Goal: Task Accomplishment & Management: Manage account settings

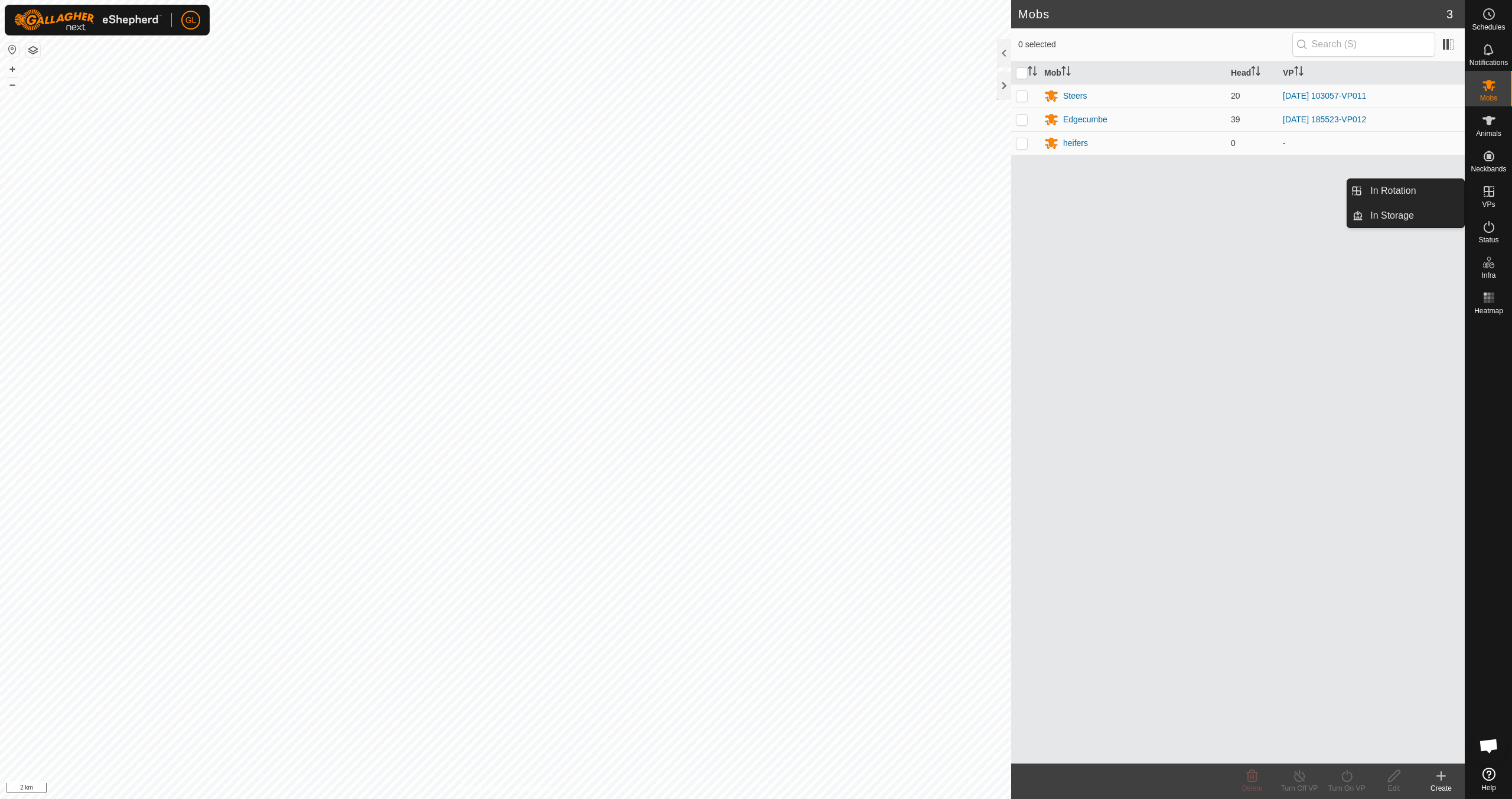
click at [719, 195] on icon at bounding box center [1489, 191] width 11 height 11
click at [719, 192] on link "In Rotation" at bounding box center [1413, 190] width 101 height 23
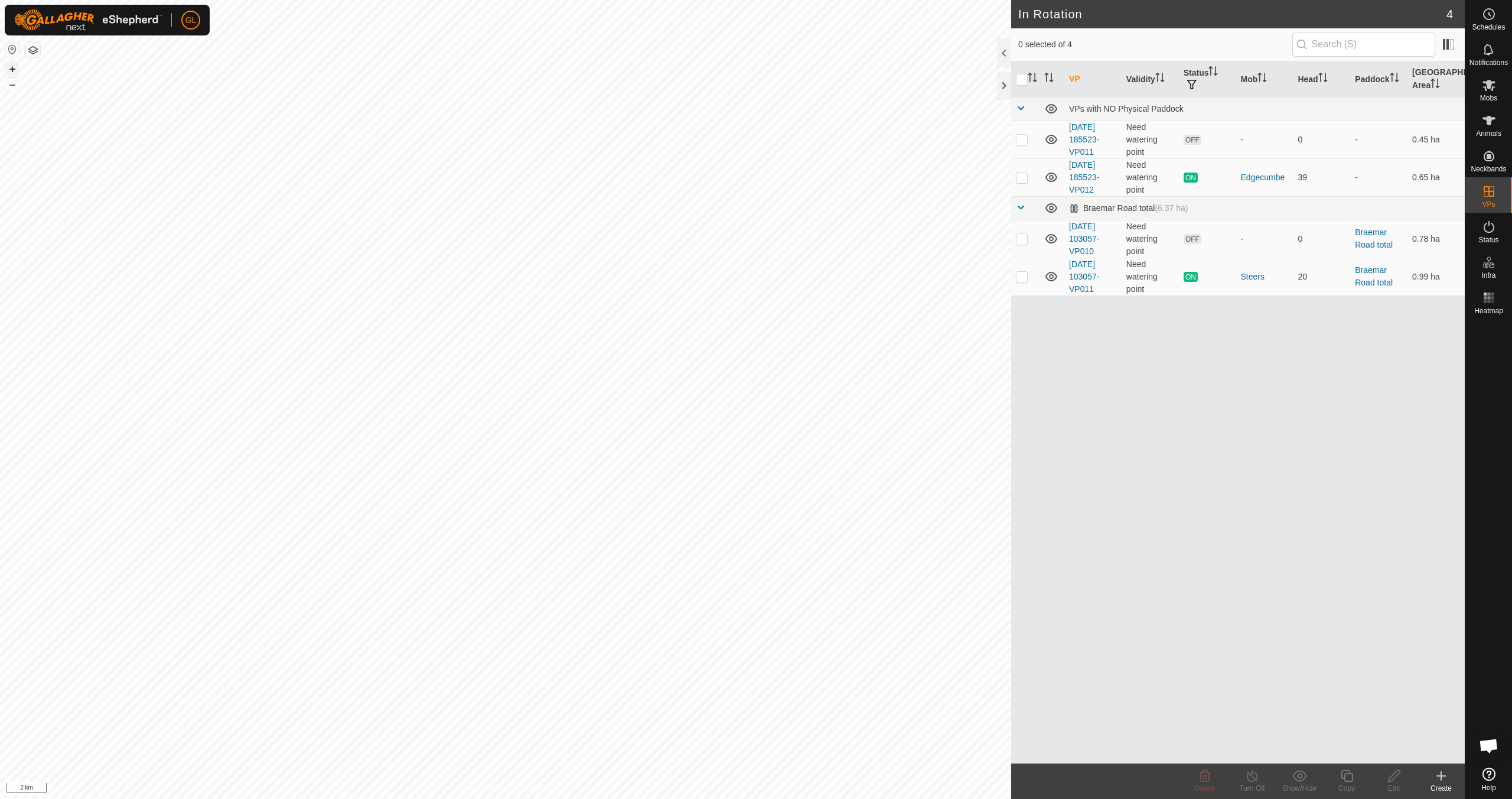
click at [12, 69] on button "+" at bounding box center [13, 69] width 14 height 14
click at [10, 66] on button "+" at bounding box center [13, 69] width 14 height 14
click at [9, 66] on button "+" at bounding box center [13, 69] width 14 height 14
click at [13, 68] on button "+" at bounding box center [13, 69] width 14 height 14
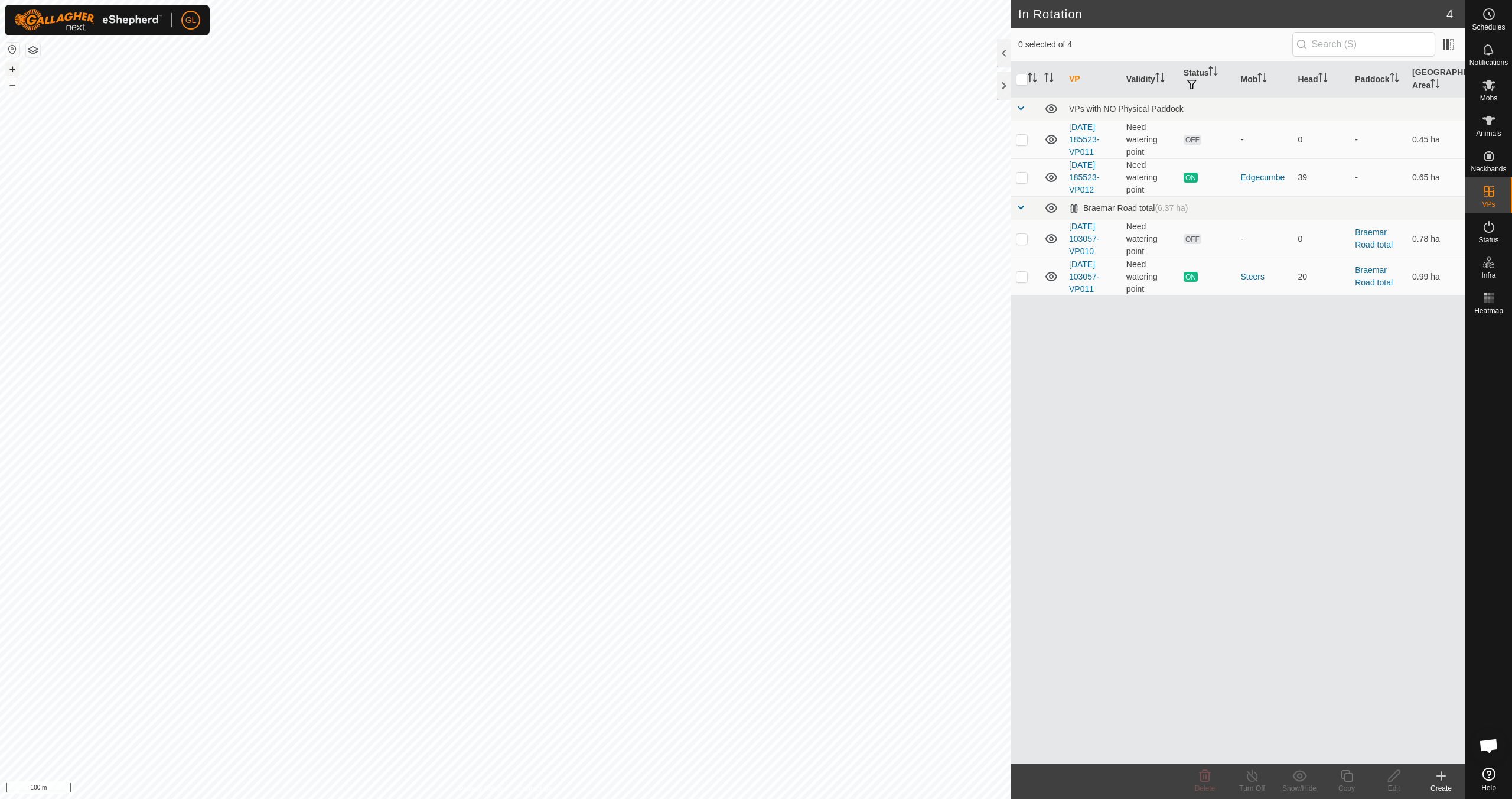
click at [13, 68] on button "+" at bounding box center [13, 69] width 14 height 14
click at [13, 68] on button "+" at bounding box center [13, 69] width 14 height 14
click at [177, 203] on div "596 2942847394 [GEOGRAPHIC_DATA] [DATE] 185523-VP012 + – ⇧ i 20 m" at bounding box center [505, 400] width 1011 height 799
click at [719, 142] on p-checkbox at bounding box center [1021, 139] width 12 height 10
click at [719, 707] on icon at bounding box center [1205, 776] width 14 height 14
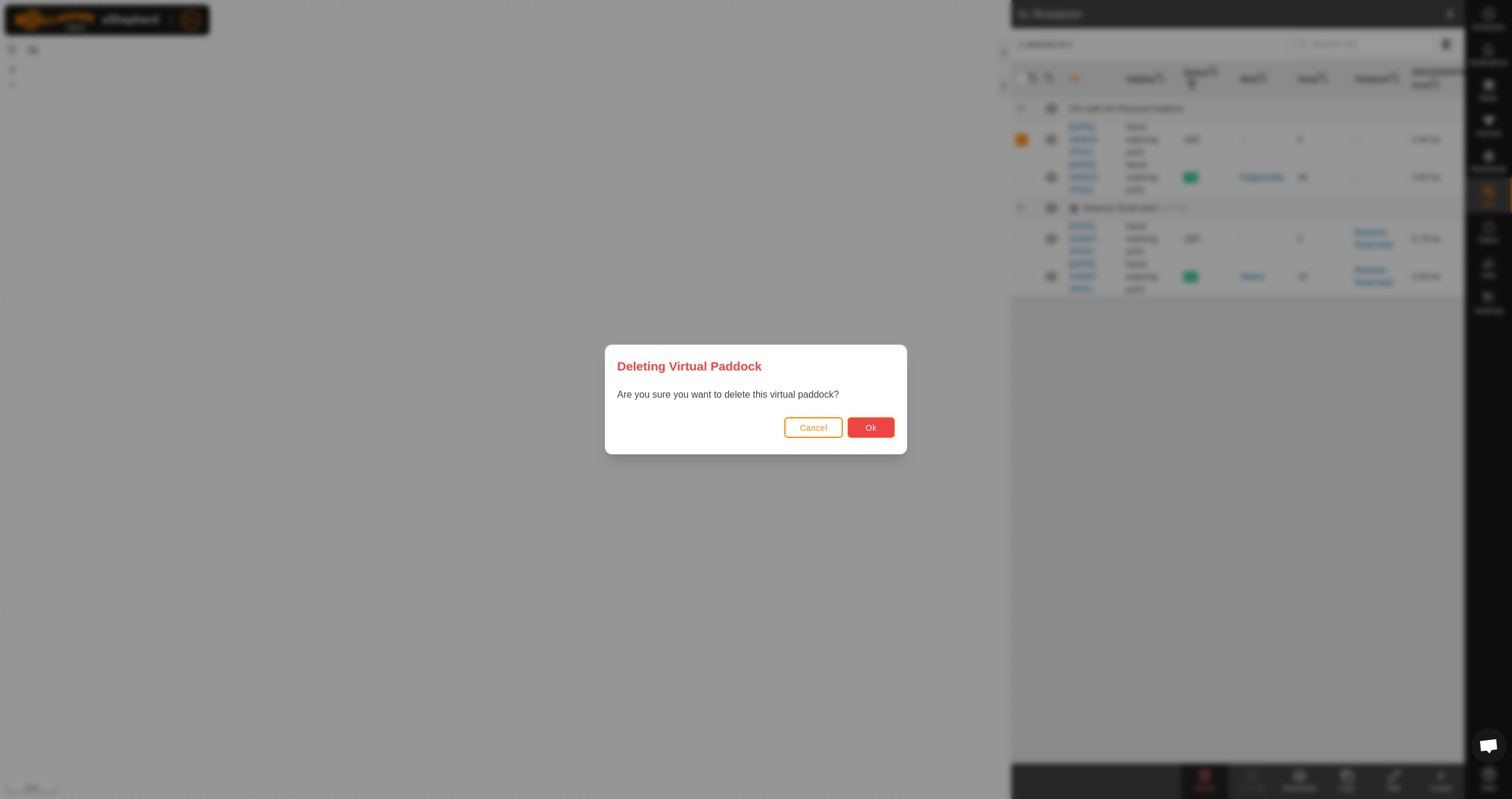
click at [719, 425] on span "Ok" at bounding box center [871, 427] width 12 height 10
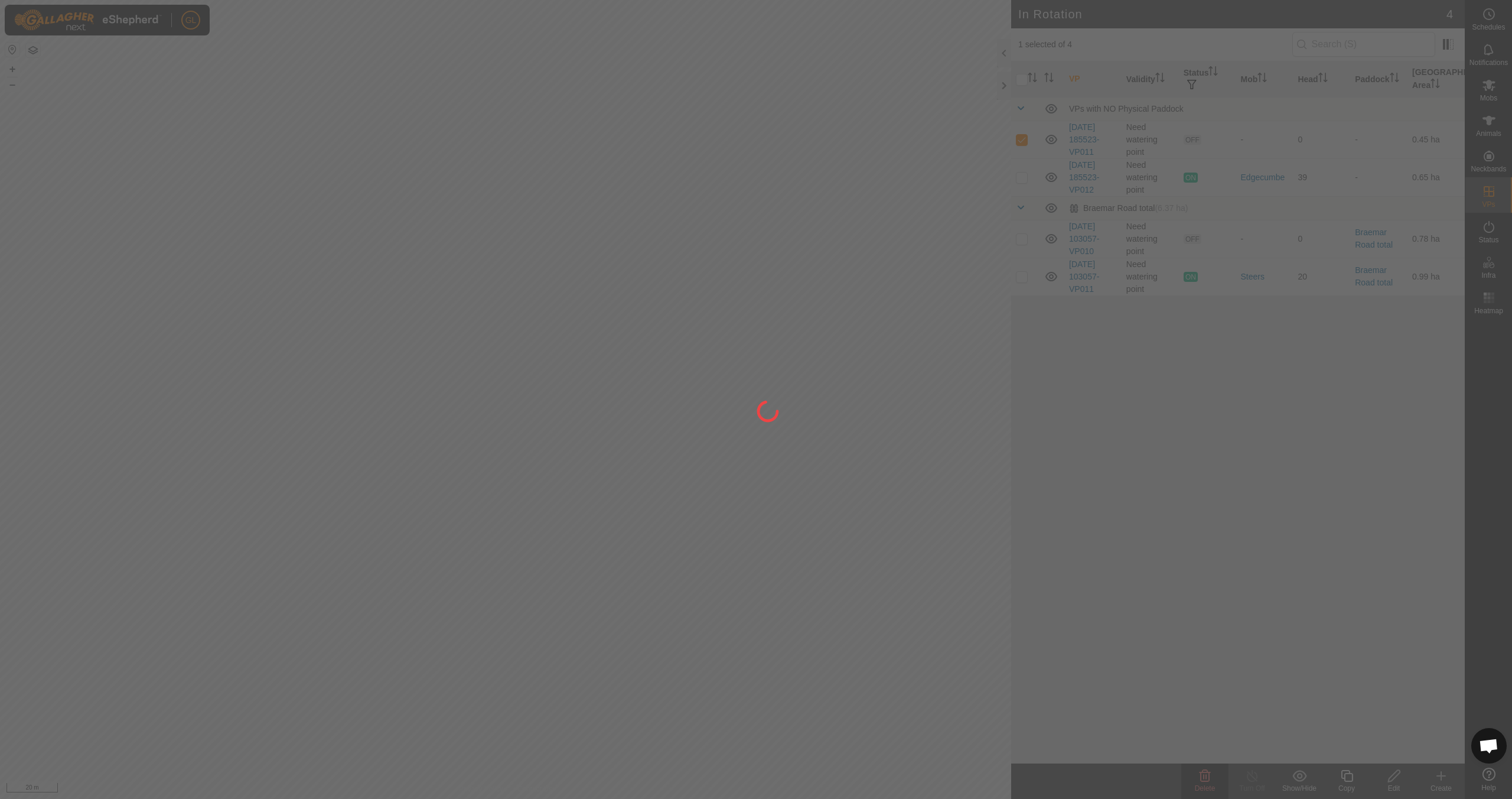
checkbox input "false"
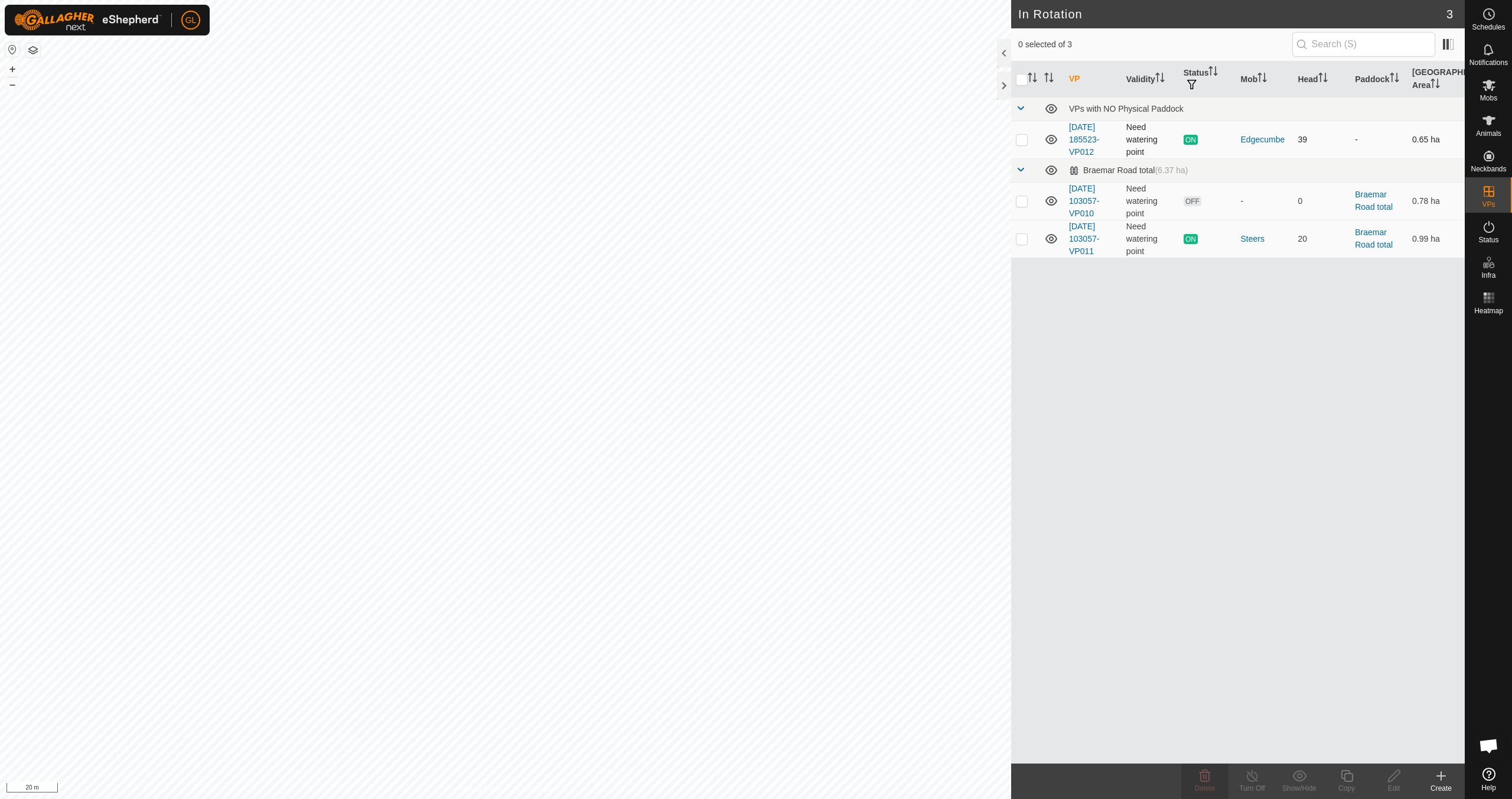
click at [719, 143] on p-checkbox at bounding box center [1021, 139] width 12 height 10
checkbox input "true"
click at [719, 707] on icon at bounding box center [1347, 776] width 14 height 14
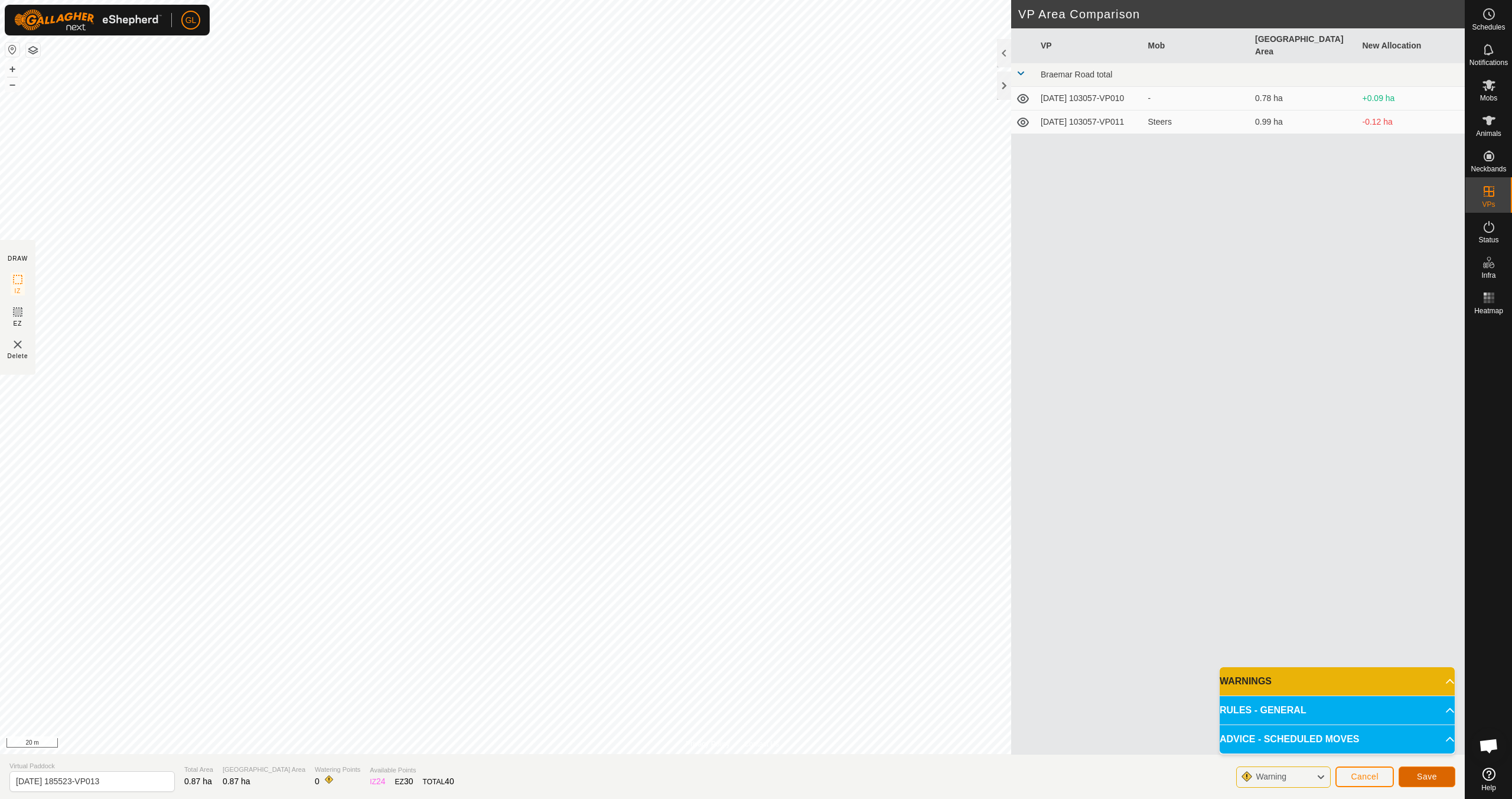
click at [719, 707] on span "Save" at bounding box center [1427, 776] width 20 height 10
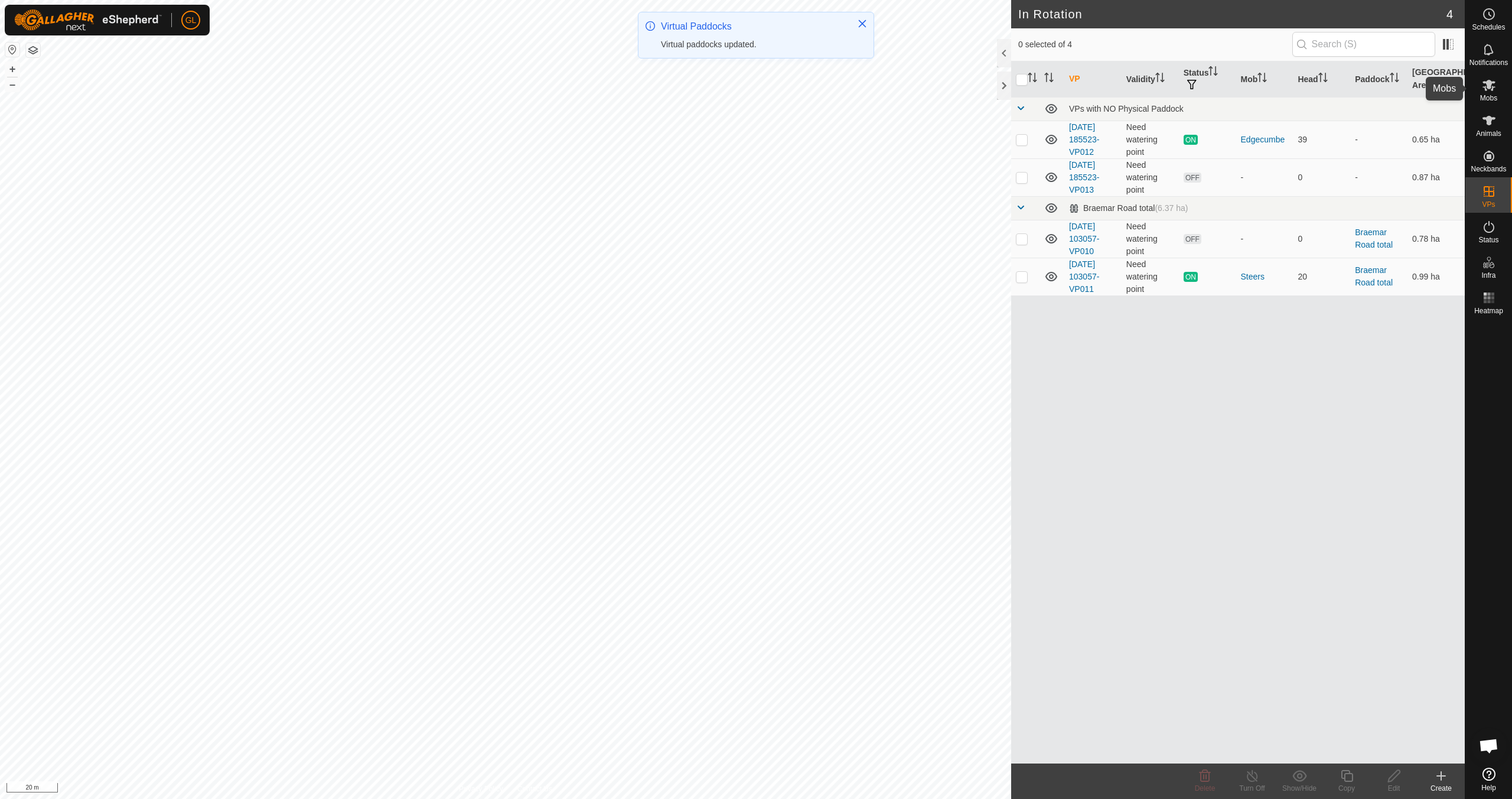
click at [719, 83] on icon at bounding box center [1489, 85] width 13 height 12
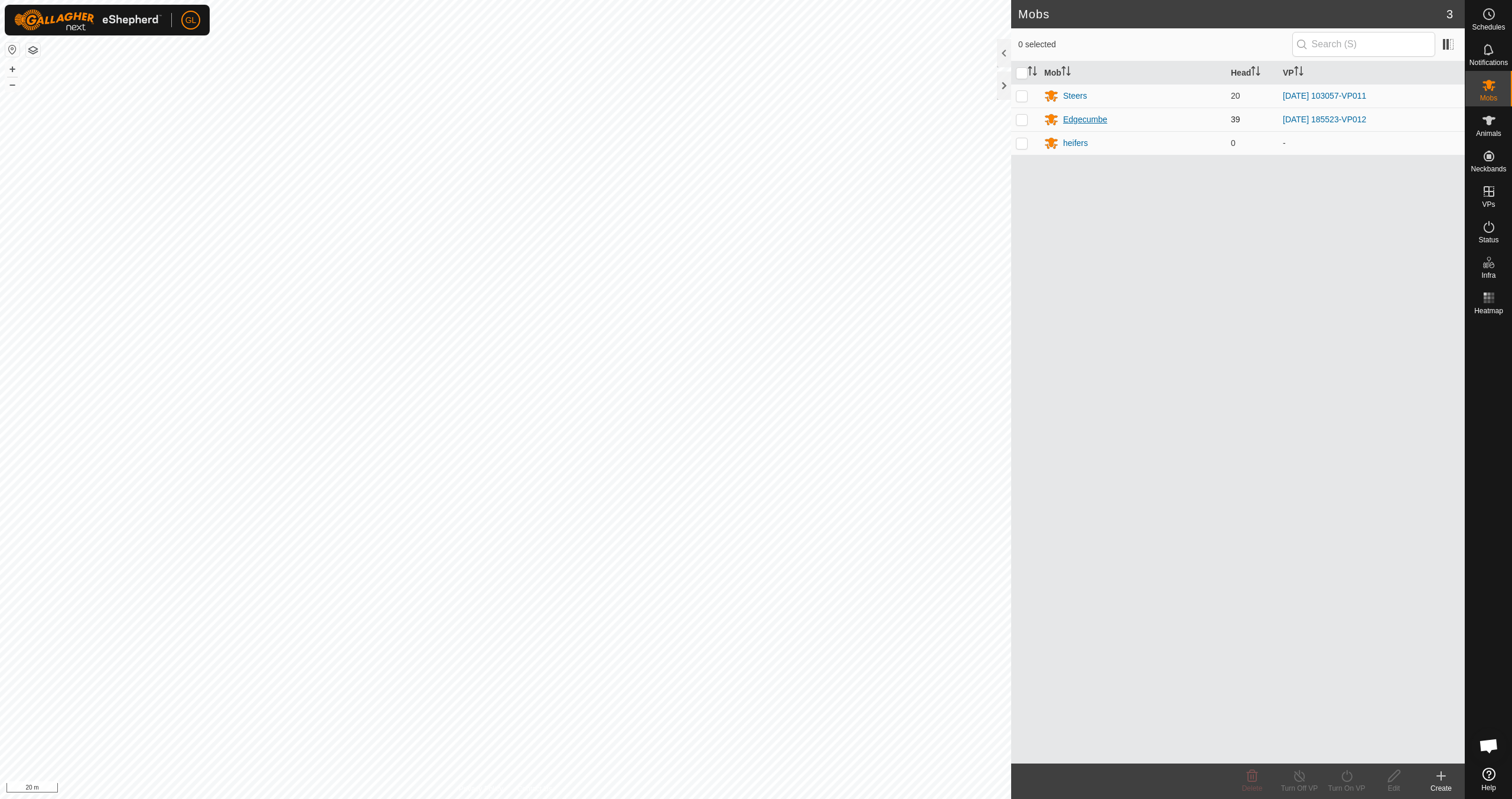
click at [719, 119] on div "Edgecumbe" at bounding box center [1085, 119] width 44 height 13
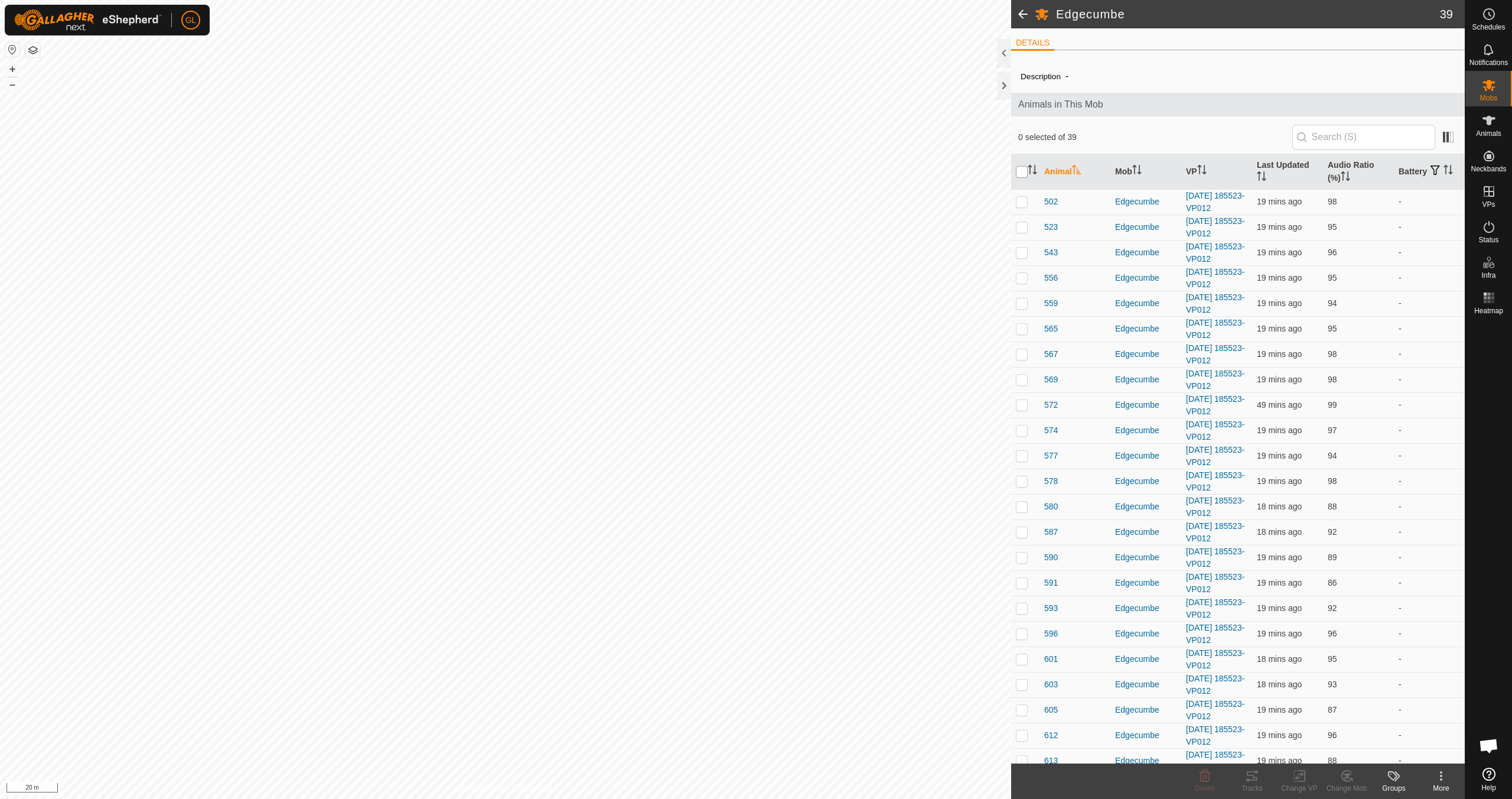
click at [719, 171] on input "checkbox" at bounding box center [1021, 171] width 12 height 12
checkbox input "true"
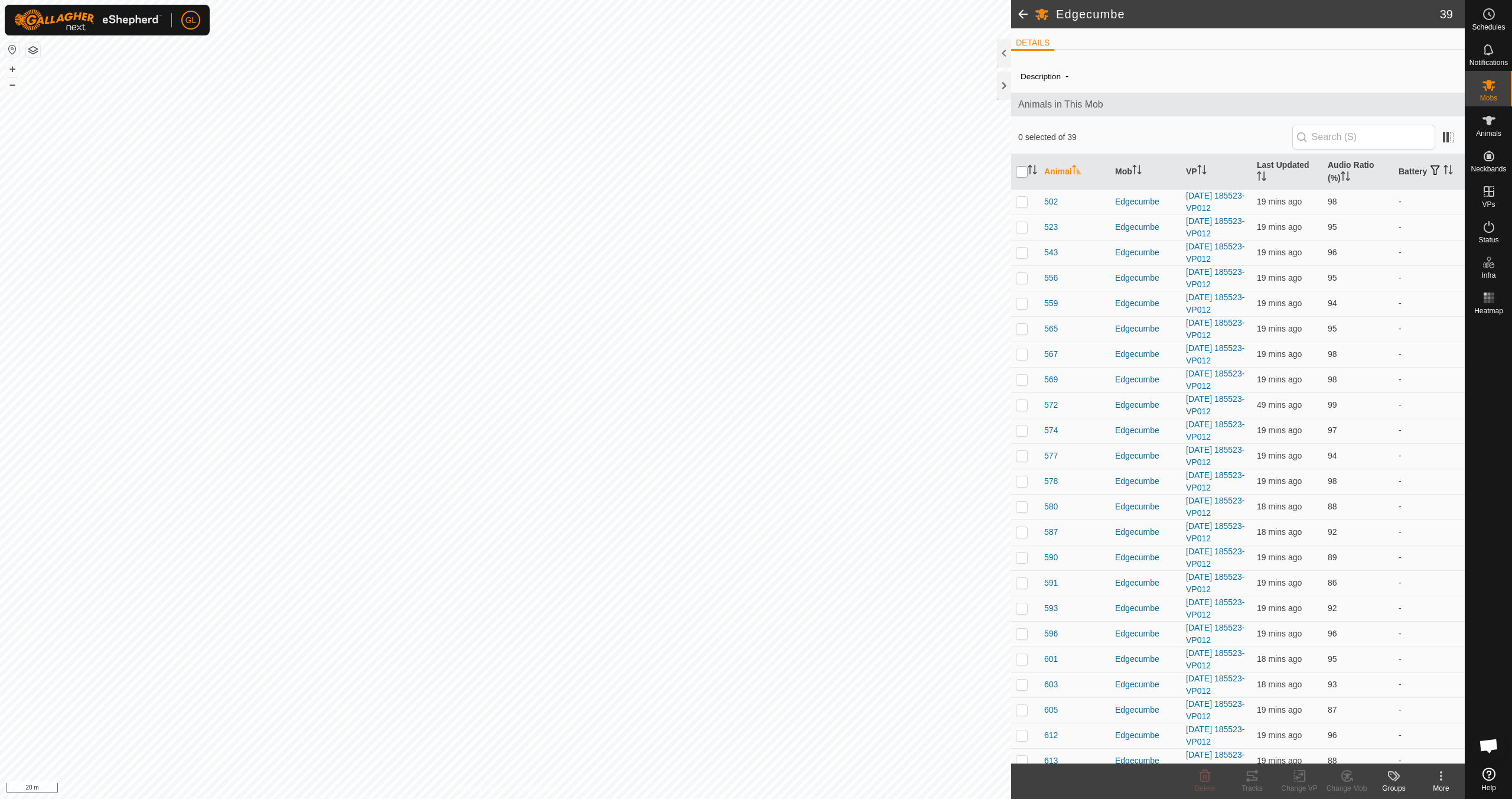
checkbox input "true"
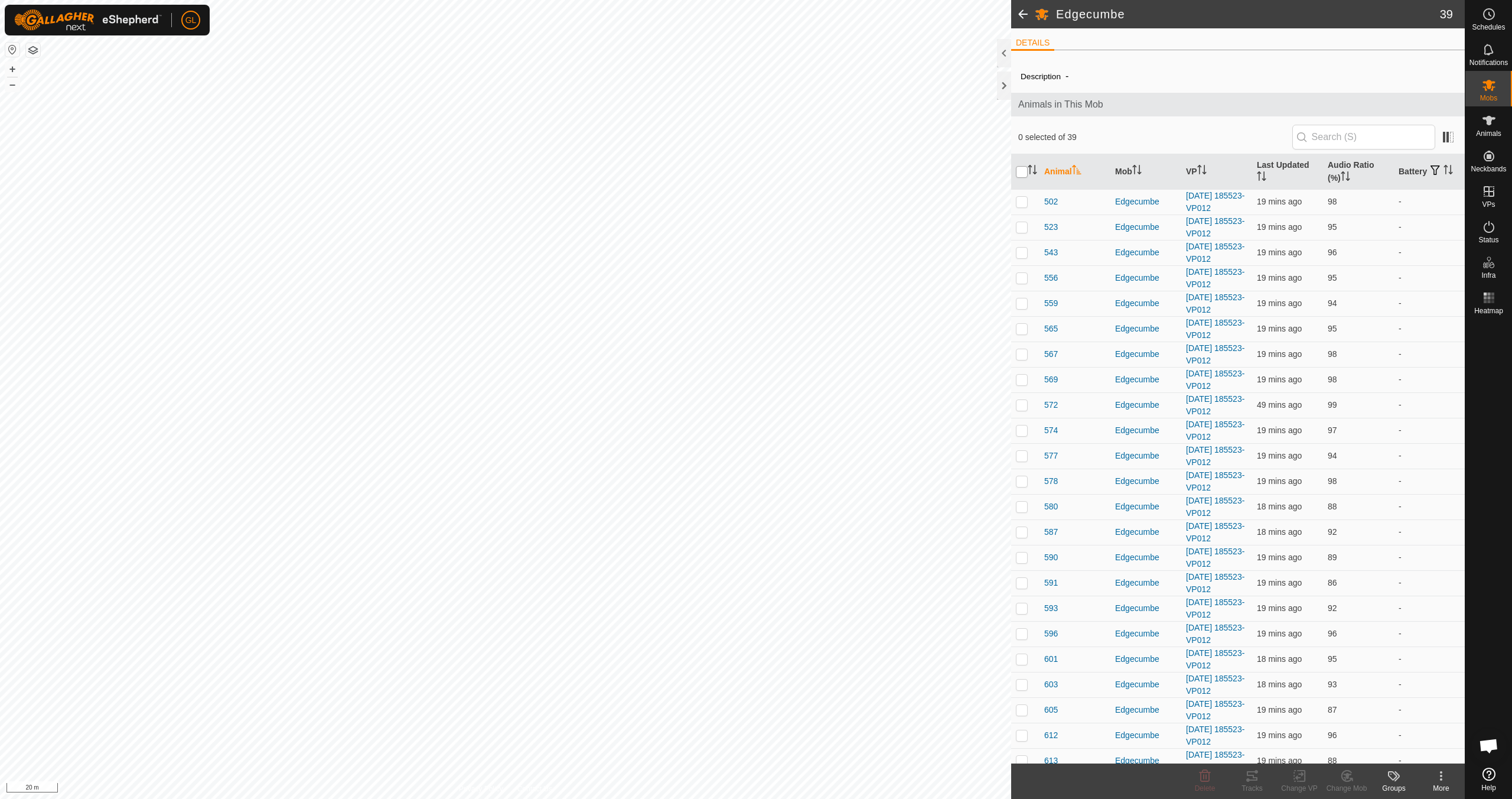
checkbox input "true"
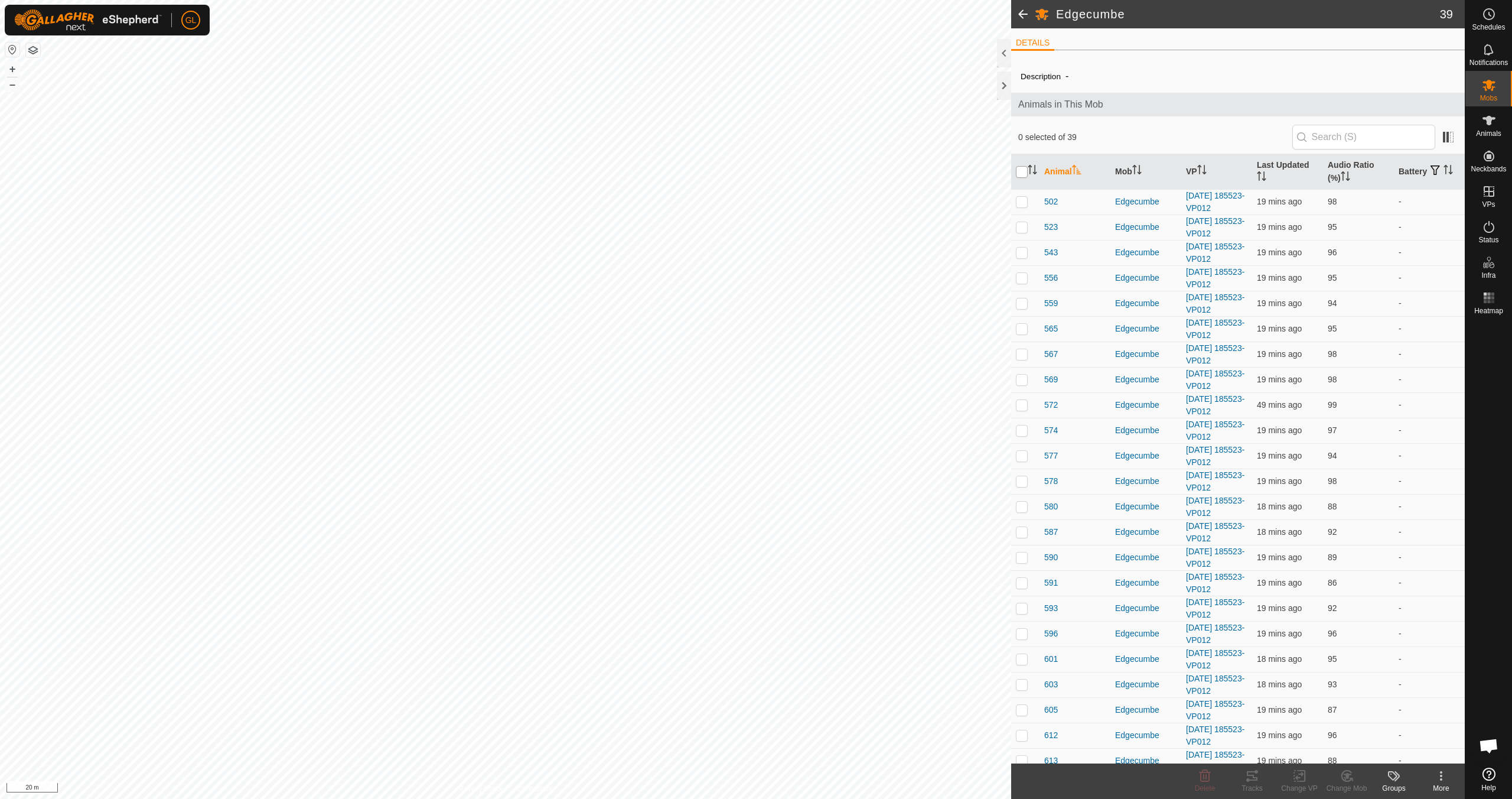
checkbox input "true"
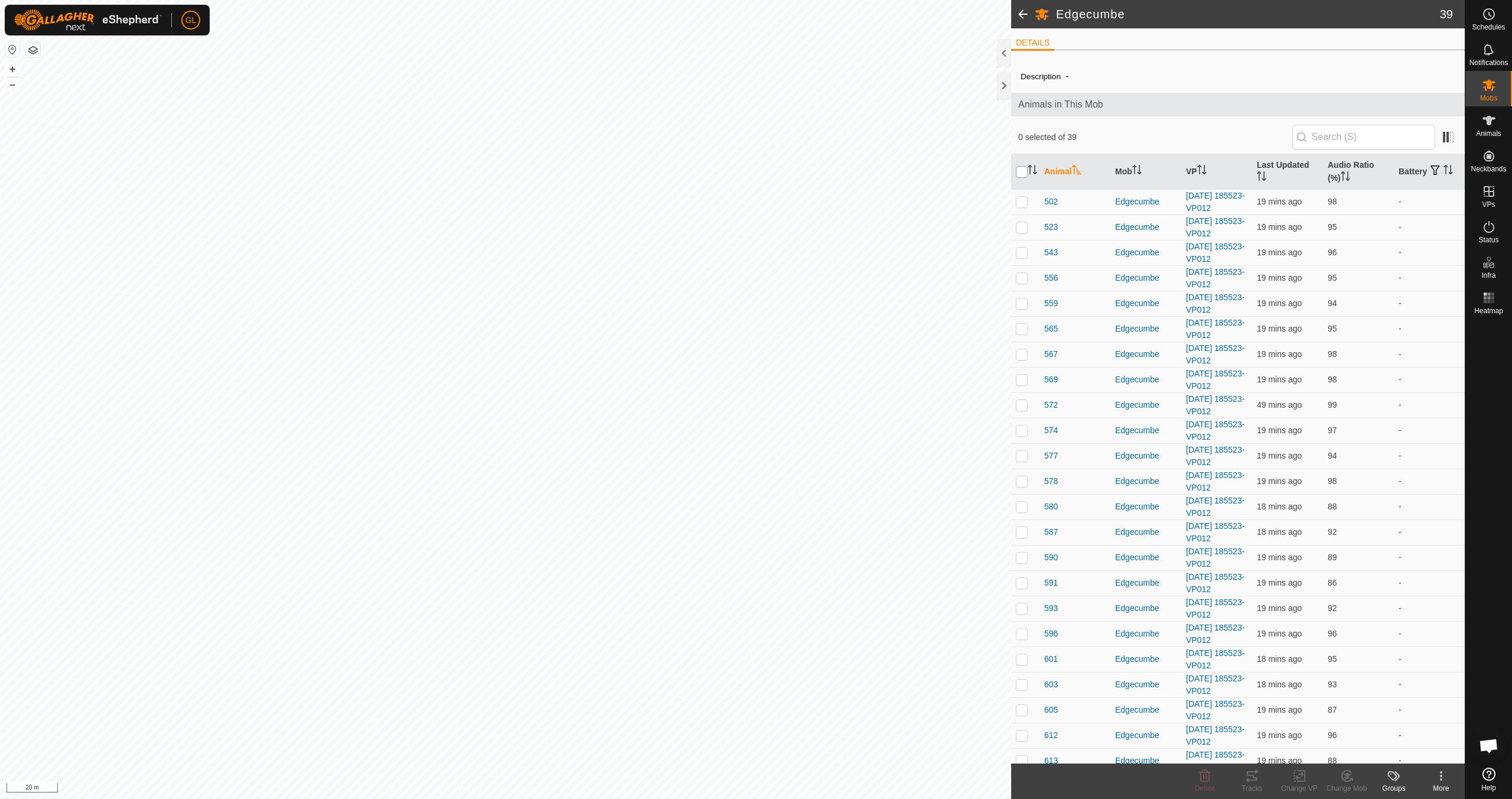
checkbox input "true"
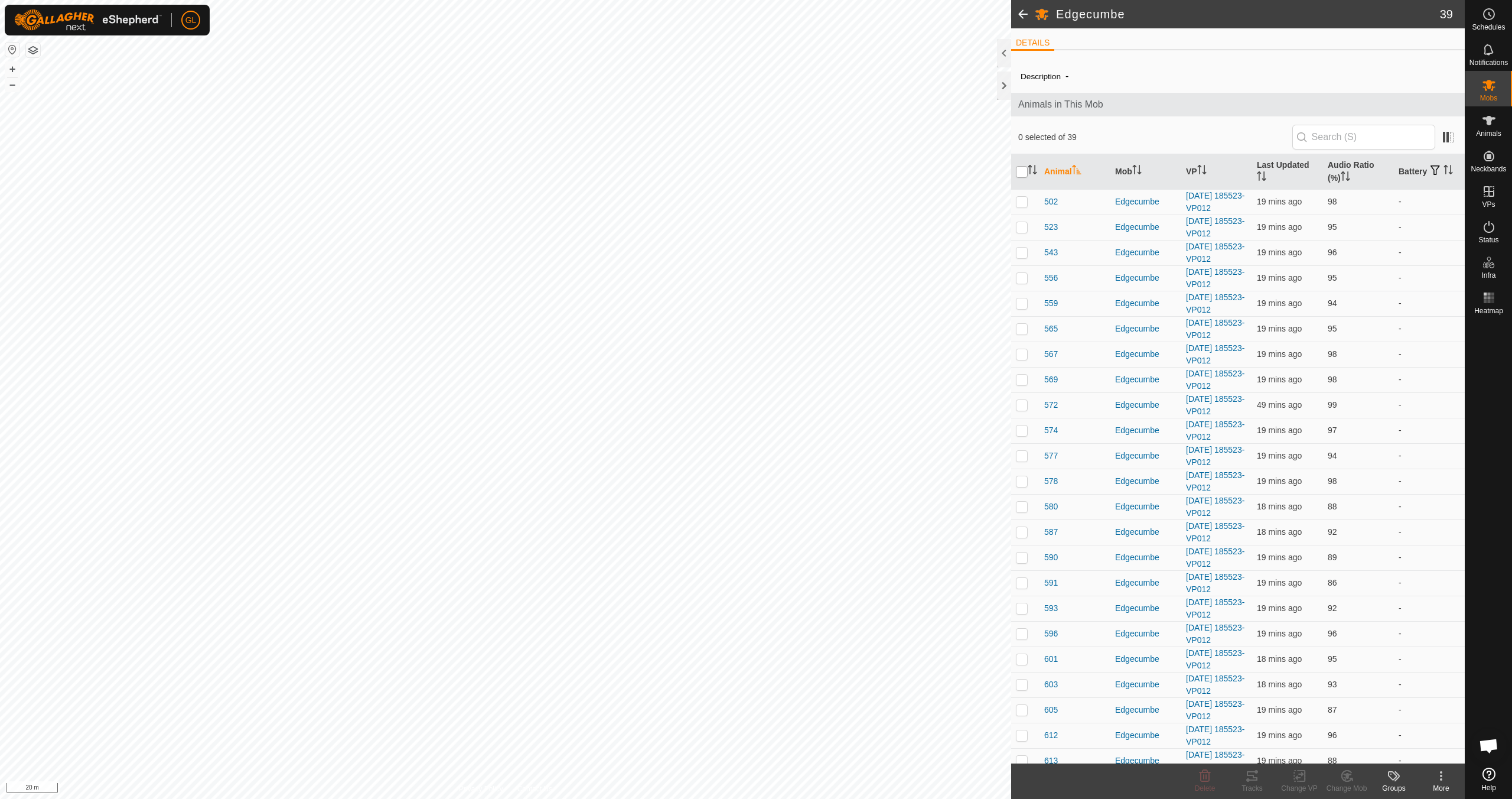
checkbox input "true"
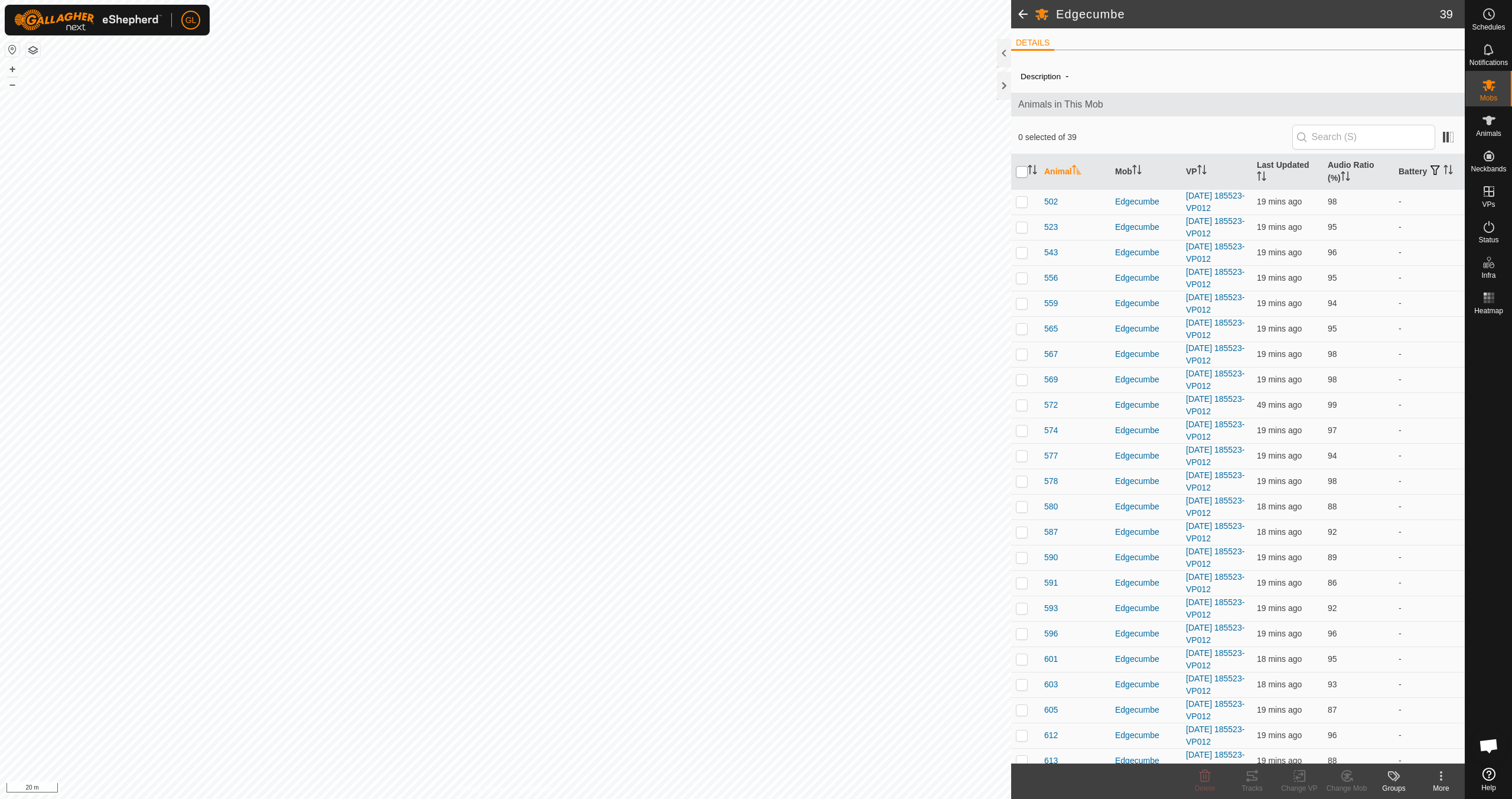
checkbox input "true"
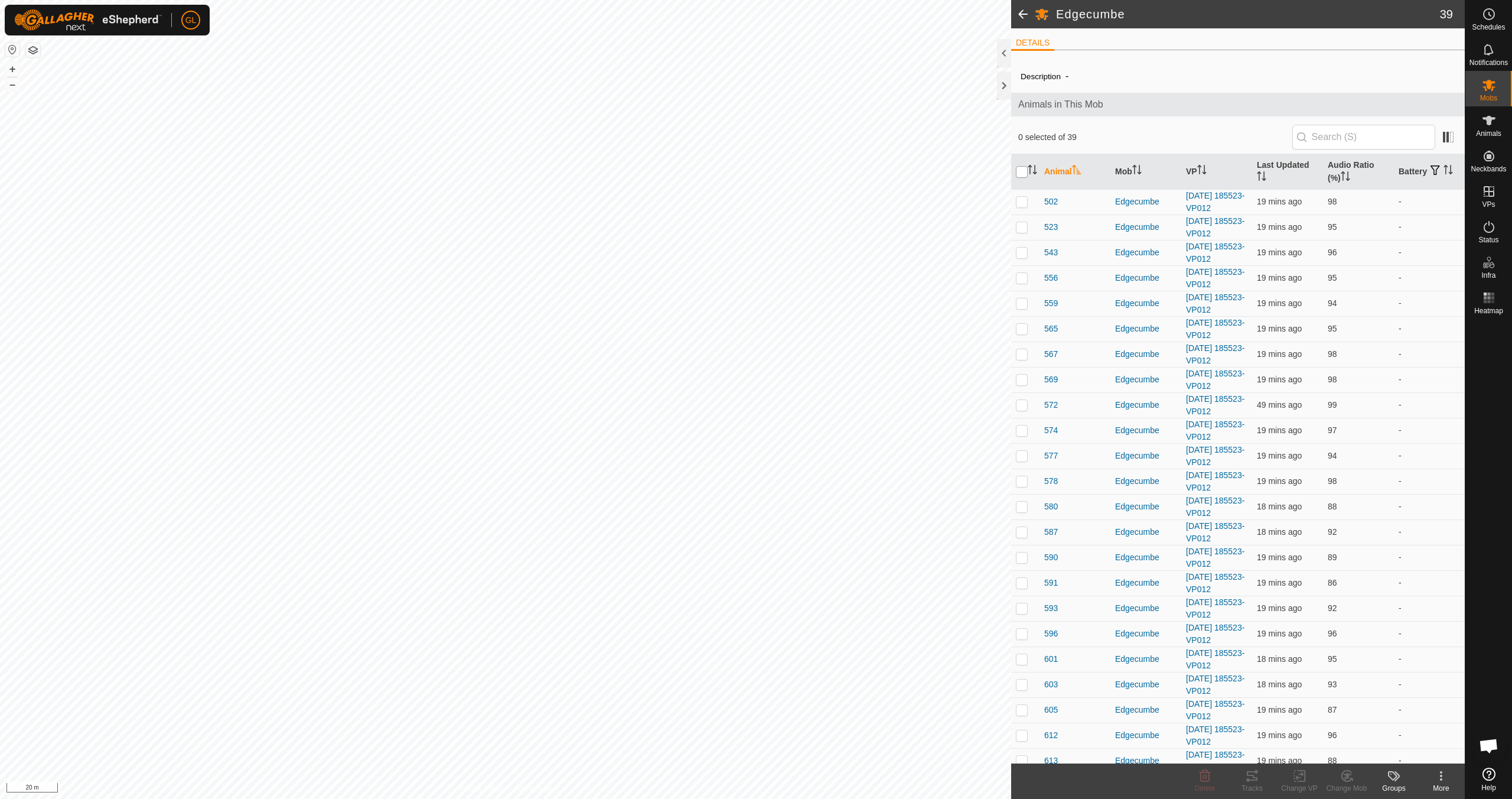
checkbox input "true"
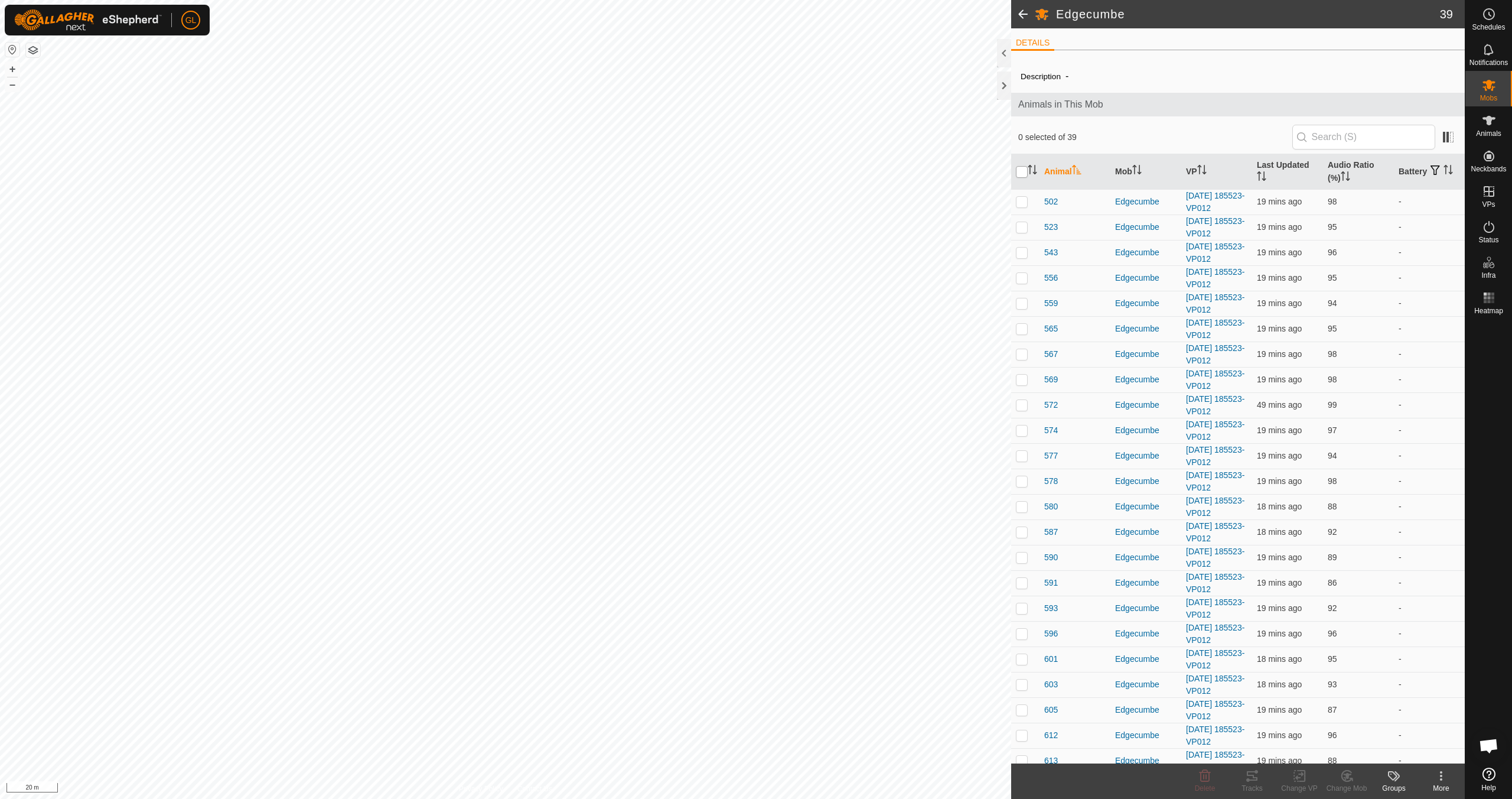
checkbox input "true"
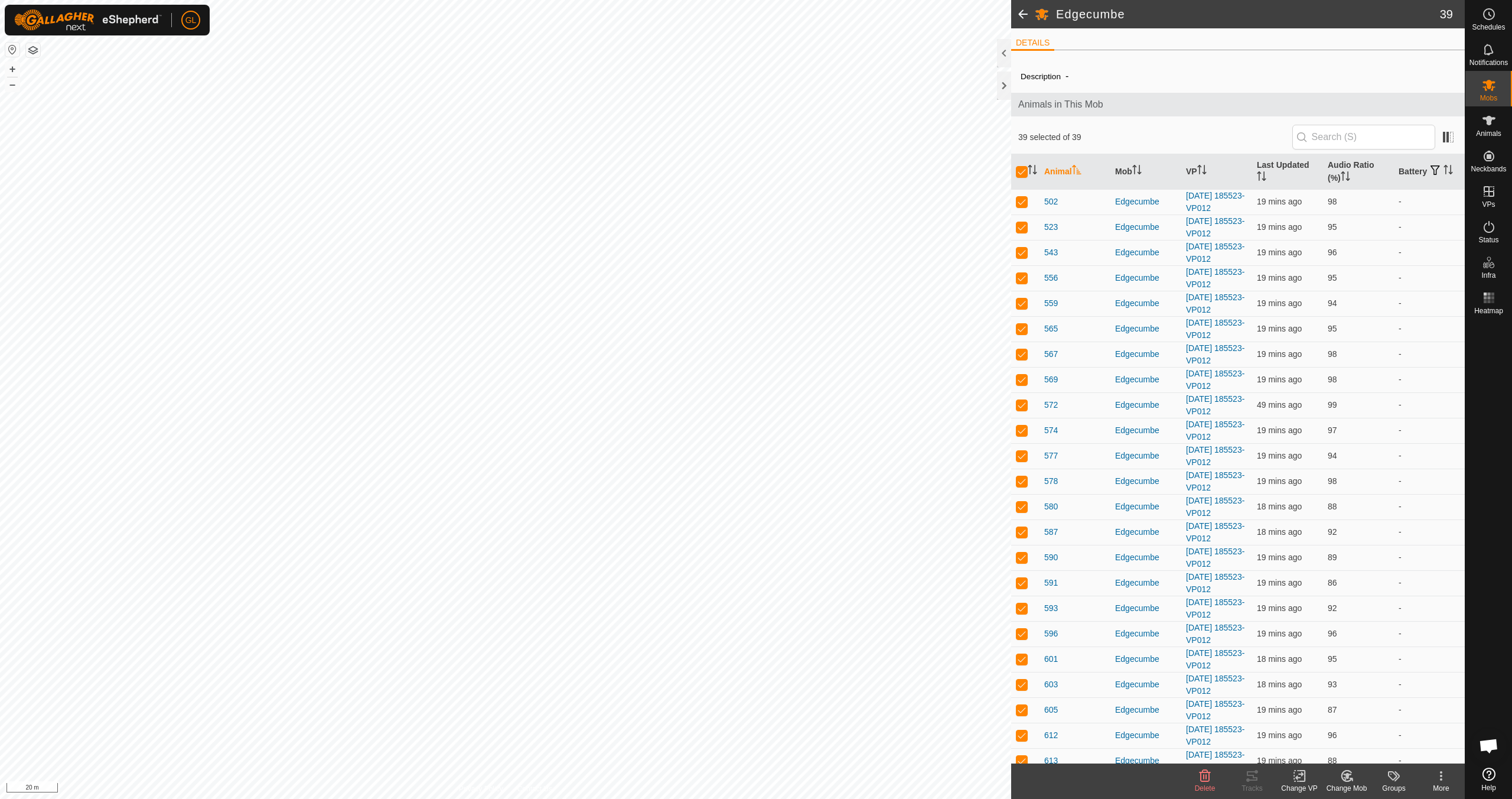
click at [719, 707] on icon at bounding box center [1299, 776] width 14 height 14
click at [719, 707] on link "Choose VP..." at bounding box center [1334, 724] width 117 height 23
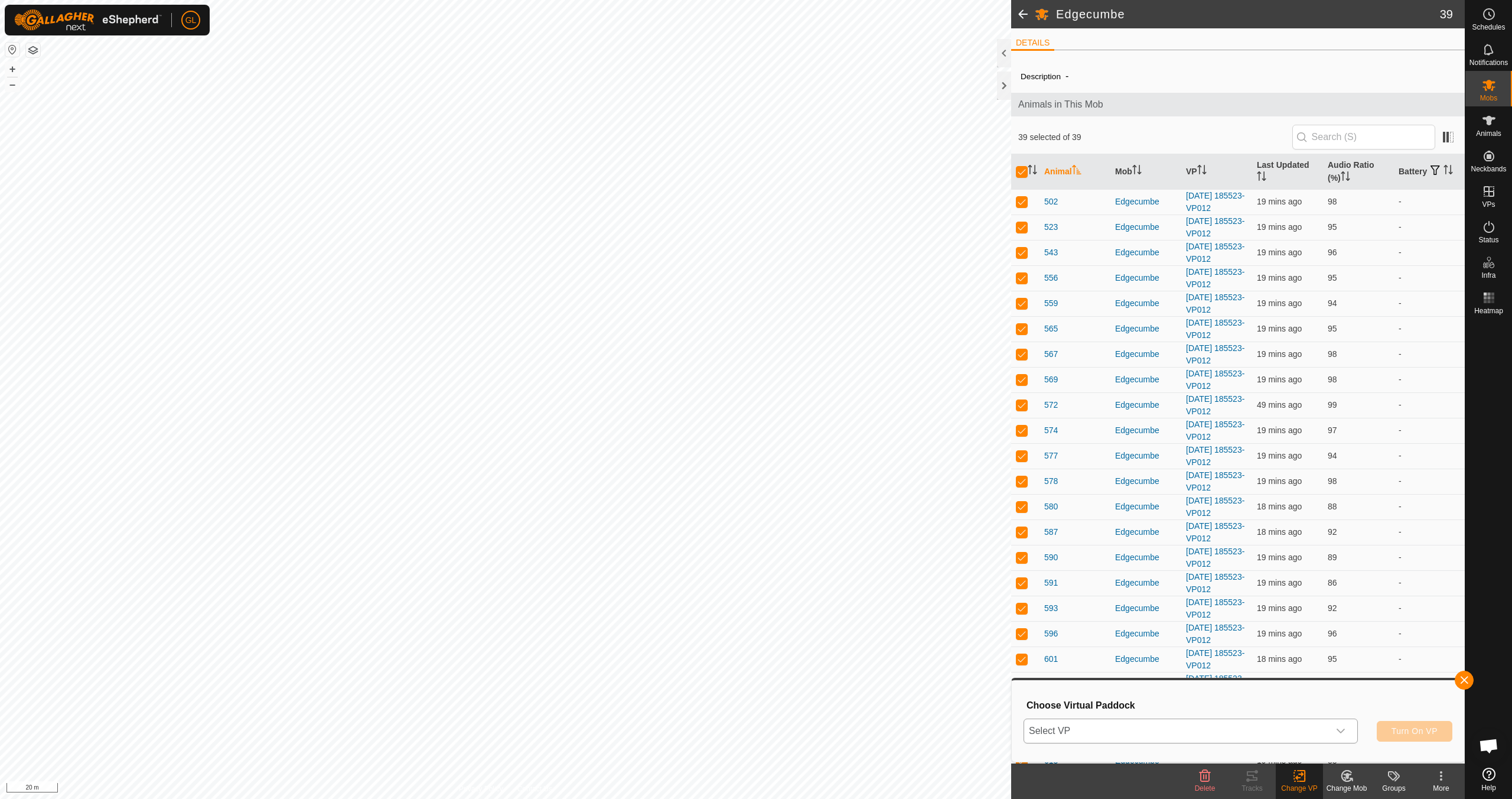
click at [719, 707] on icon "dropdown trigger" at bounding box center [1341, 731] width 10 height 10
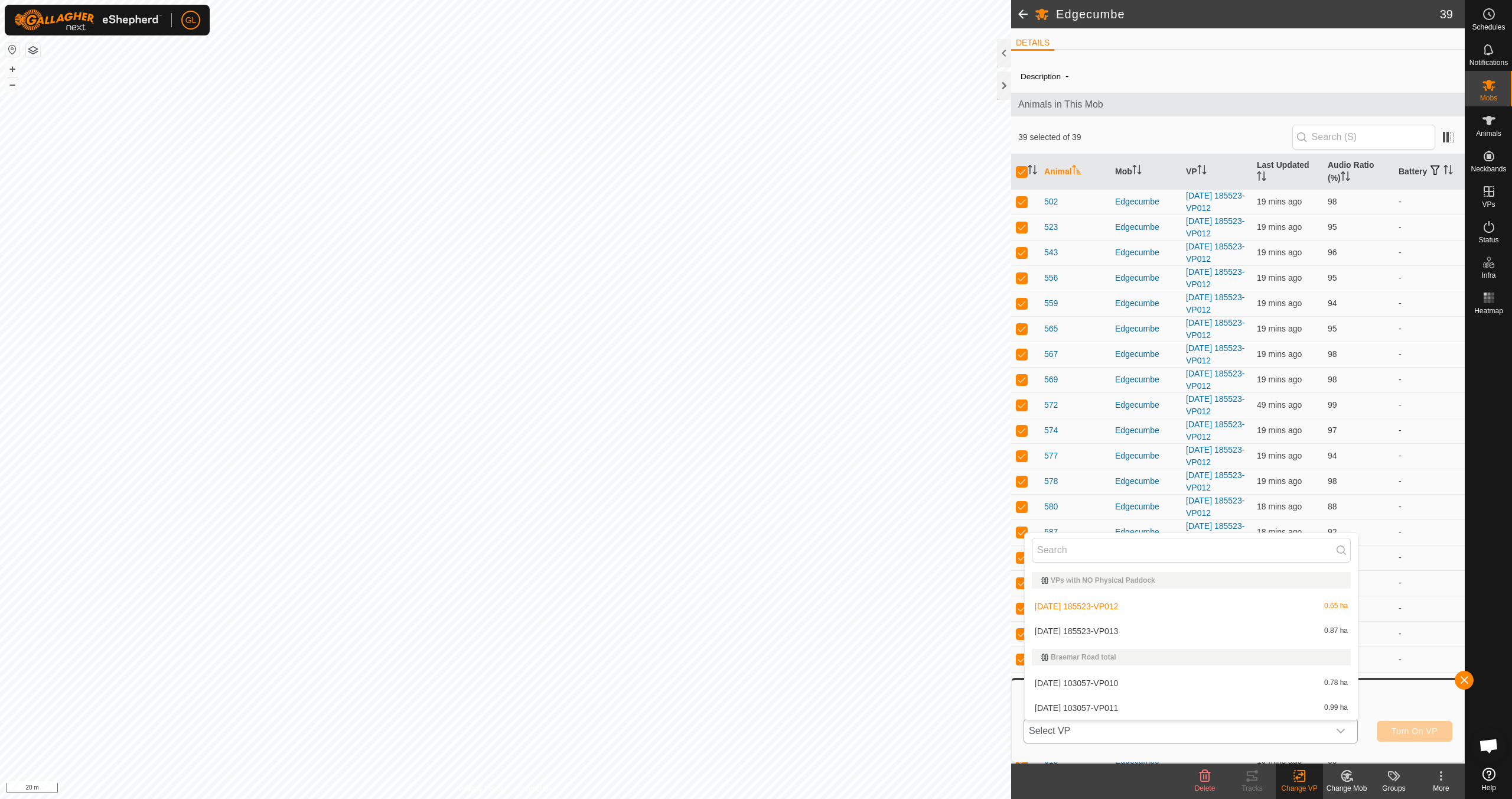
click at [719, 637] on li "[DATE] 185523-VP013 0.87 ha" at bounding box center [1191, 631] width 333 height 23
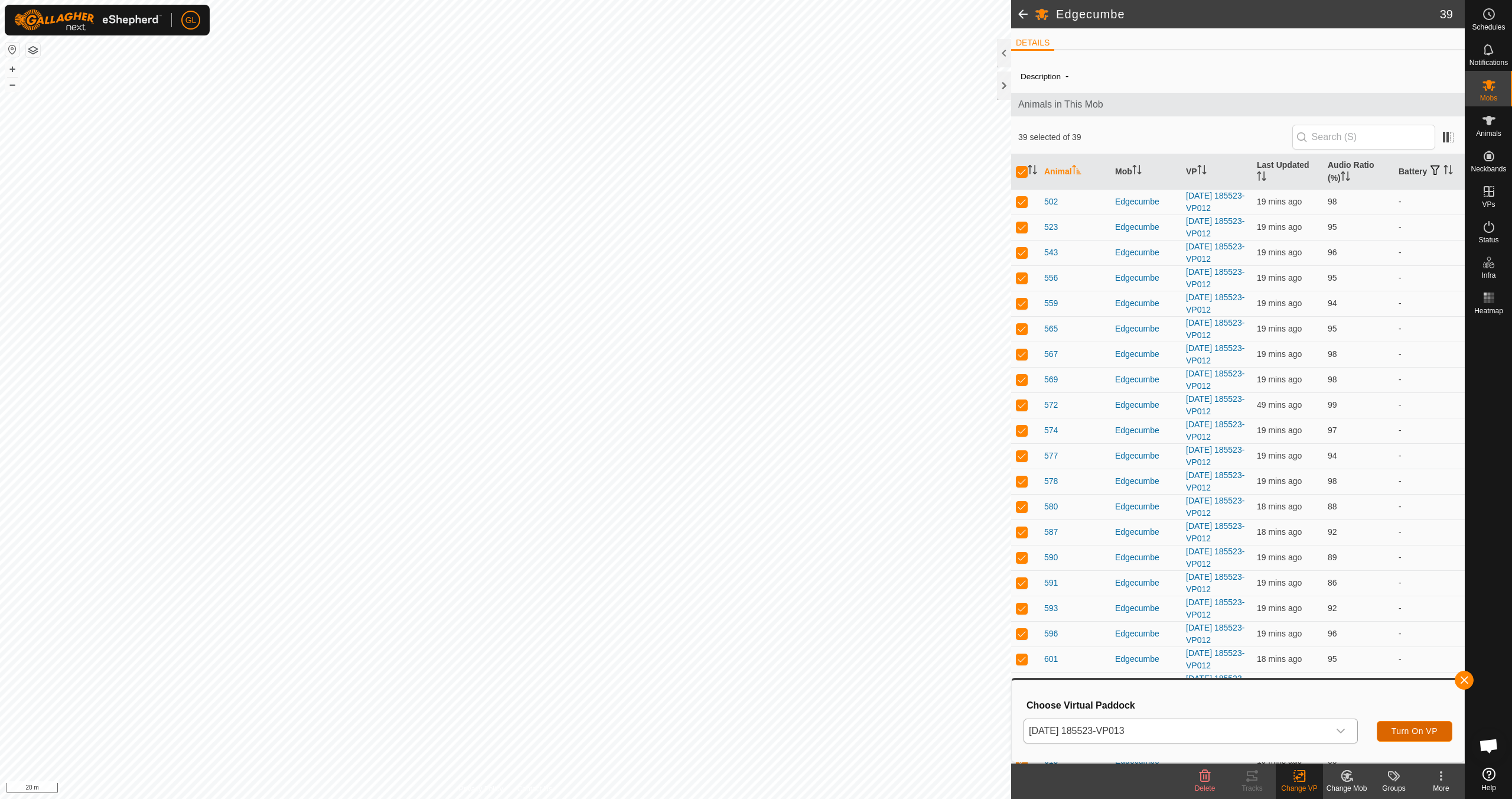
click at [719, 707] on span "Turn On VP" at bounding box center [1413, 731] width 46 height 10
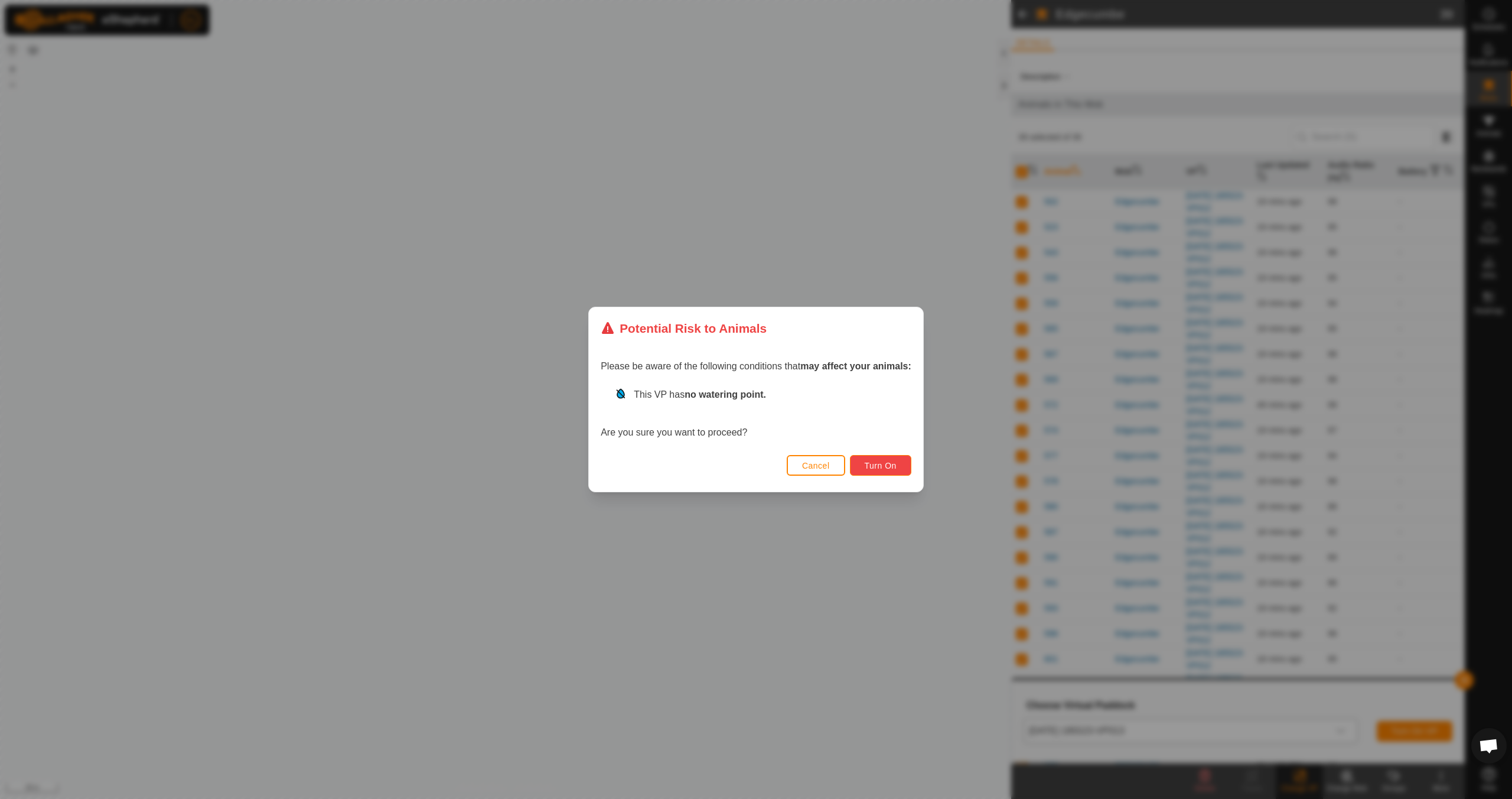
click at [719, 468] on span "Turn On" at bounding box center [880, 465] width 32 height 10
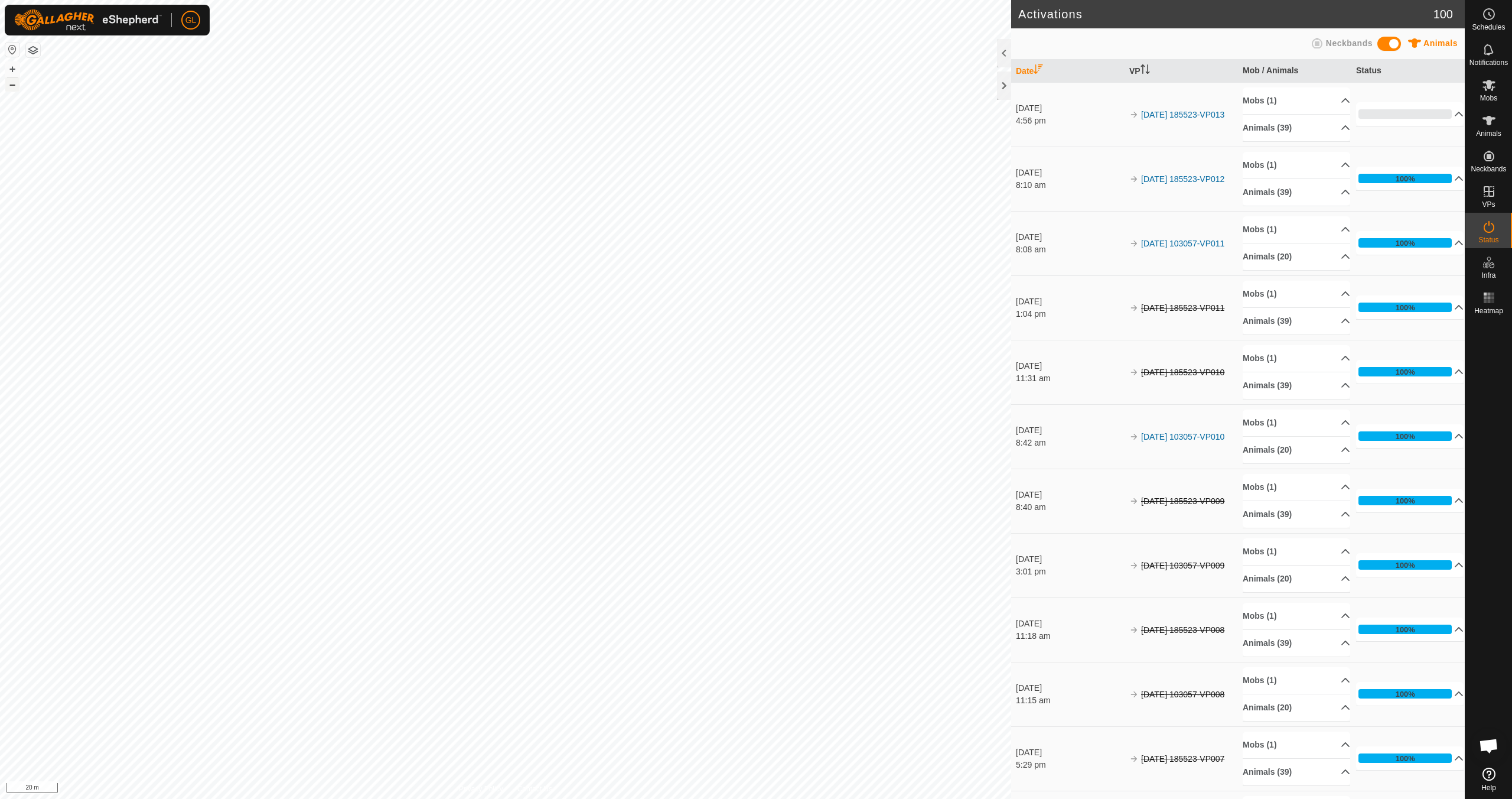
click at [13, 87] on button "–" at bounding box center [13, 84] width 14 height 14
